Goal: Navigation & Orientation: Find specific page/section

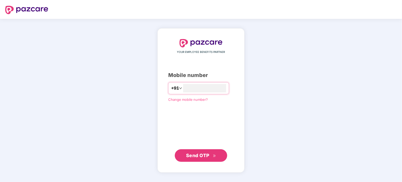
type input "**********"
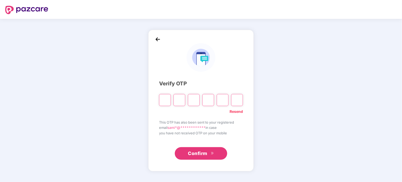
paste input "*"
type input "*"
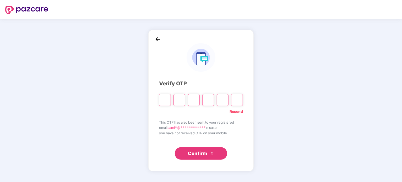
type input "*"
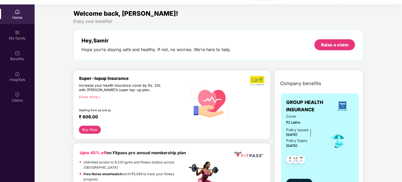
scroll to position [29, 0]
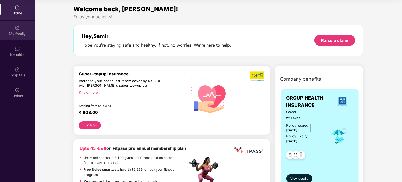
click at [14, 33] on div "My family" at bounding box center [17, 33] width 35 height 5
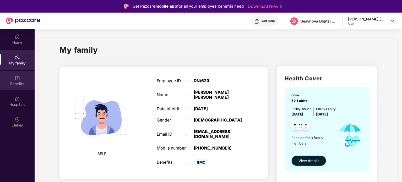
click at [25, 76] on div "Benefits" at bounding box center [17, 81] width 35 height 20
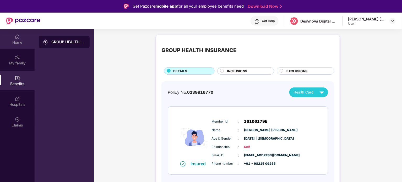
click at [23, 41] on div "Home" at bounding box center [17, 42] width 35 height 5
